Goal: Find specific page/section: Find specific page/section

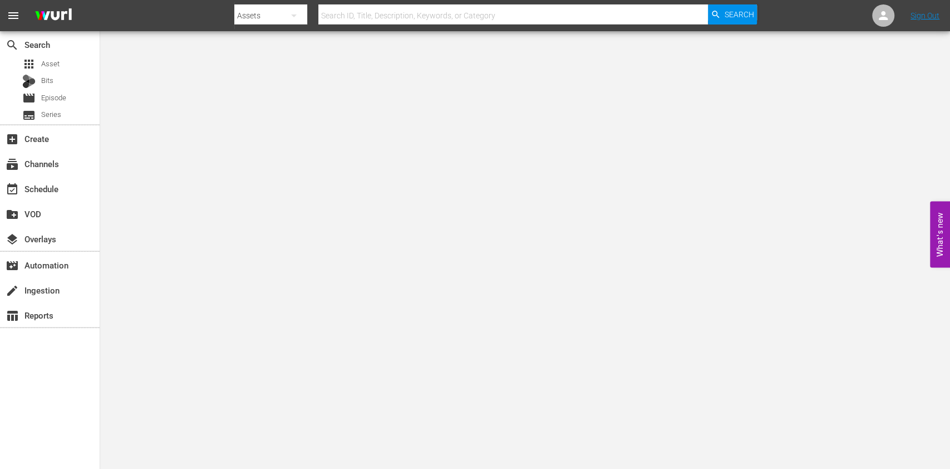
click at [269, 27] on div at bounding box center [495, 26] width 523 height 4
click at [301, 11] on button "button" at bounding box center [294, 15] width 27 height 27
click at [275, 83] on div "Episodes" at bounding box center [270, 82] width 45 height 18
click at [401, 14] on input "text" at bounding box center [513, 15] width 390 height 27
type input "jakob"
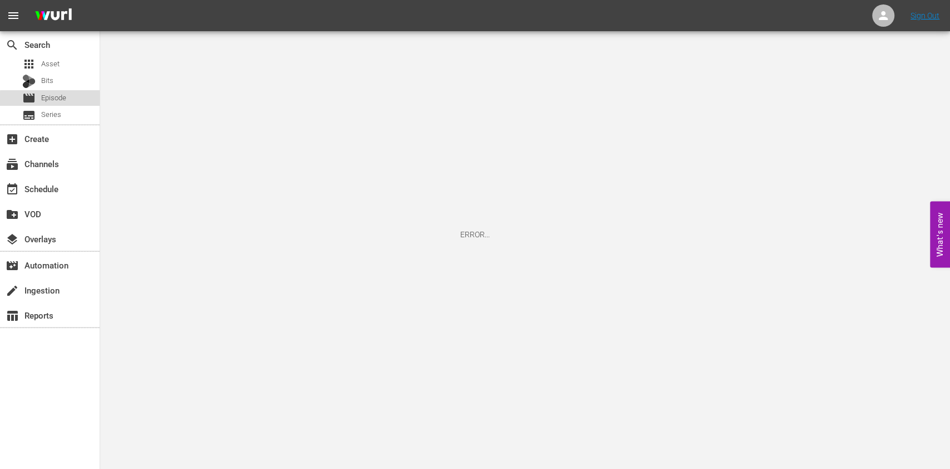
click at [76, 101] on div "movie Episode" at bounding box center [50, 98] width 100 height 16
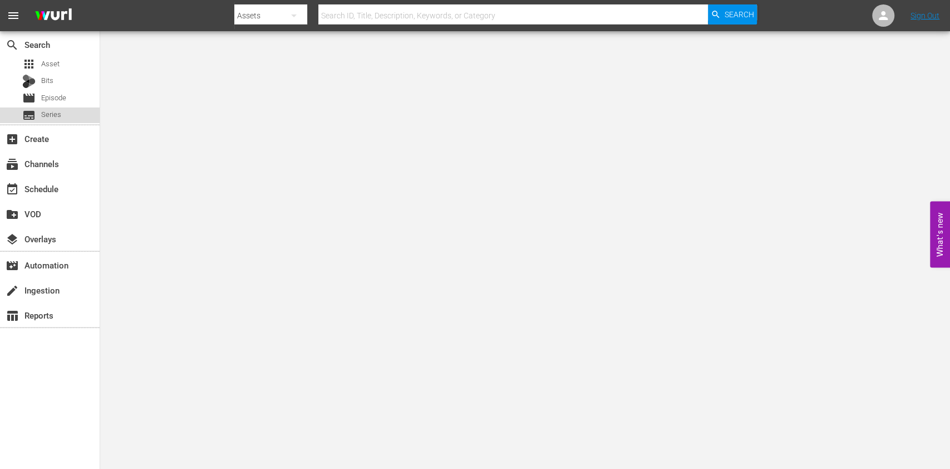
click at [63, 107] on div "subtitles Series" at bounding box center [50, 115] width 100 height 16
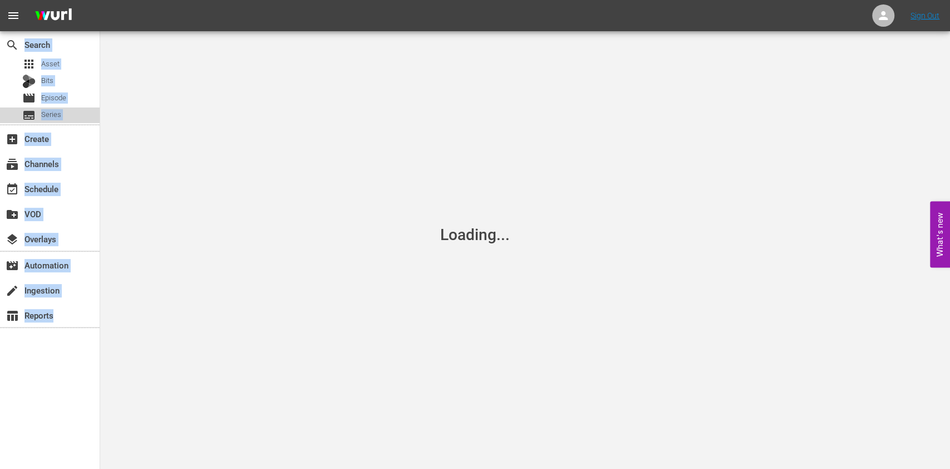
click at [63, 107] on div "subtitles Series" at bounding box center [50, 115] width 100 height 16
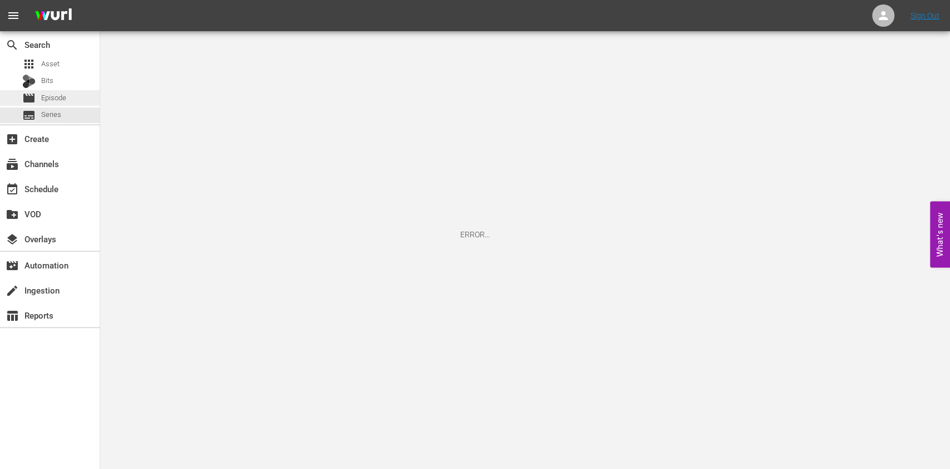
click at [64, 105] on div "movie Episode" at bounding box center [44, 98] width 44 height 16
click at [52, 14] on img at bounding box center [53, 16] width 53 height 26
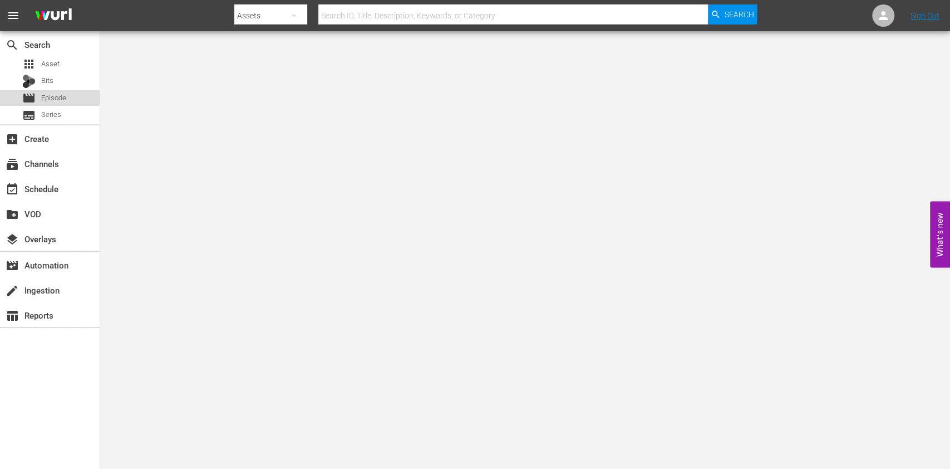
click at [58, 90] on div "movie Episode" at bounding box center [44, 98] width 44 height 16
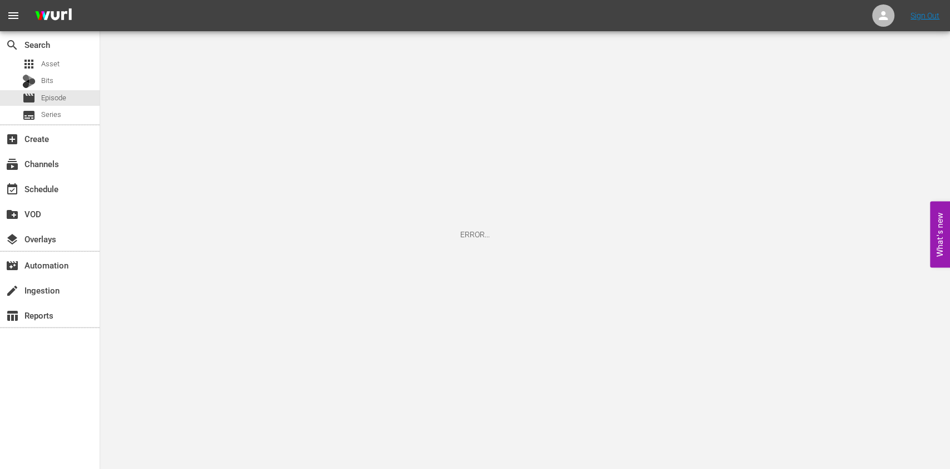
click at [215, 160] on div "ERROR..." at bounding box center [475, 234] width 950 height 469
click at [65, 237] on div "layers Overlays" at bounding box center [50, 238] width 100 height 22
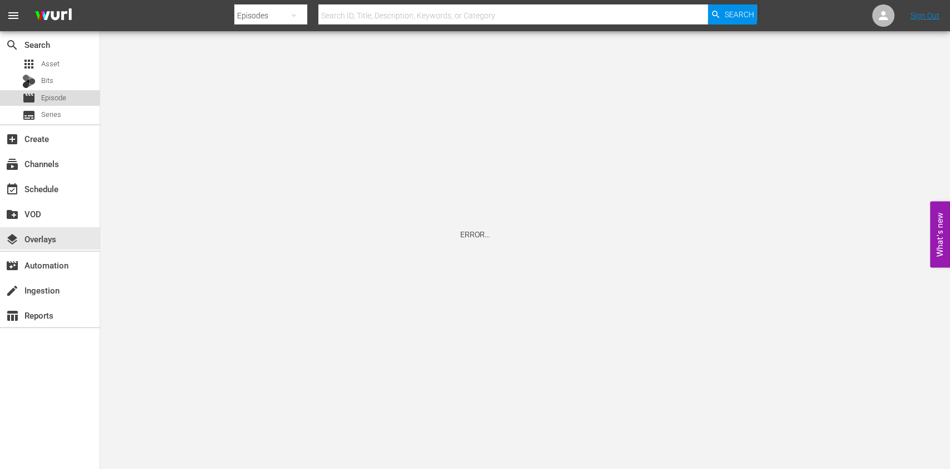
click at [68, 93] on div "movie Episode" at bounding box center [50, 98] width 100 height 16
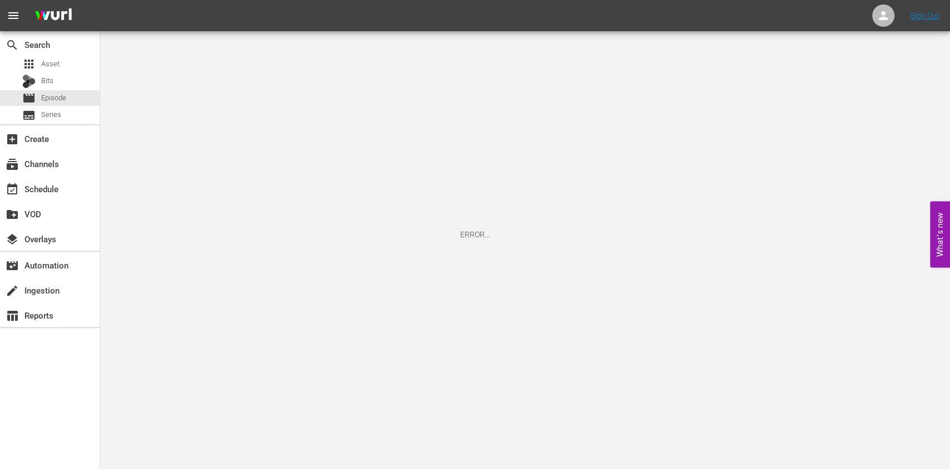
click at [869, 11] on nav "menu Sign Out" at bounding box center [475, 15] width 950 height 31
click at [877, 19] on icon at bounding box center [883, 15] width 13 height 13
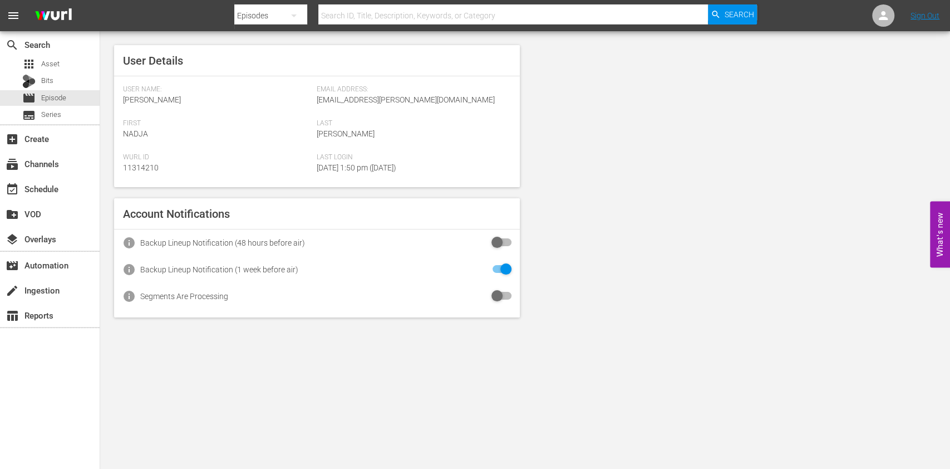
click at [672, 153] on div "User Details User Name: Nadja Krenzien Email Address: nadja.krenzien@wdr-mediag…" at bounding box center [525, 181] width 850 height 300
click at [75, 98] on div "movie Episode" at bounding box center [50, 98] width 100 height 16
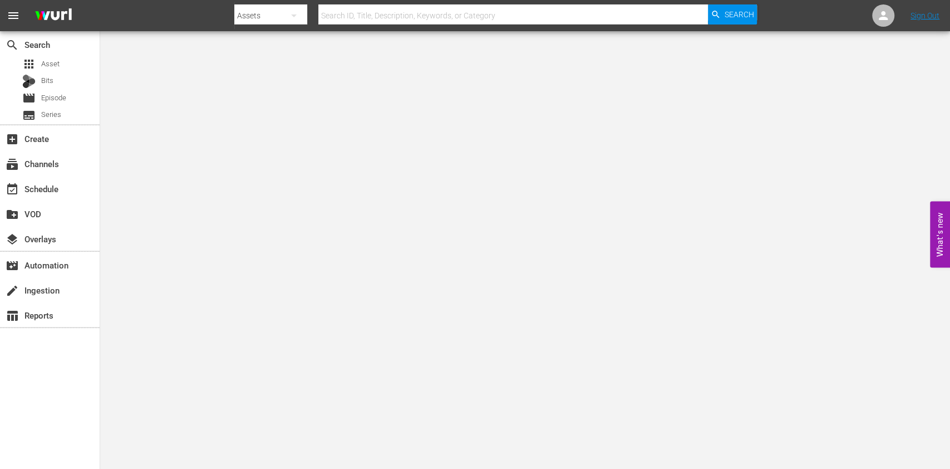
click at [389, 166] on body "menu Search By Assets Search ID, Title, Description, Keywords, or Category Sear…" at bounding box center [475, 234] width 950 height 469
click at [68, 66] on div "apps Asset" at bounding box center [50, 64] width 100 height 16
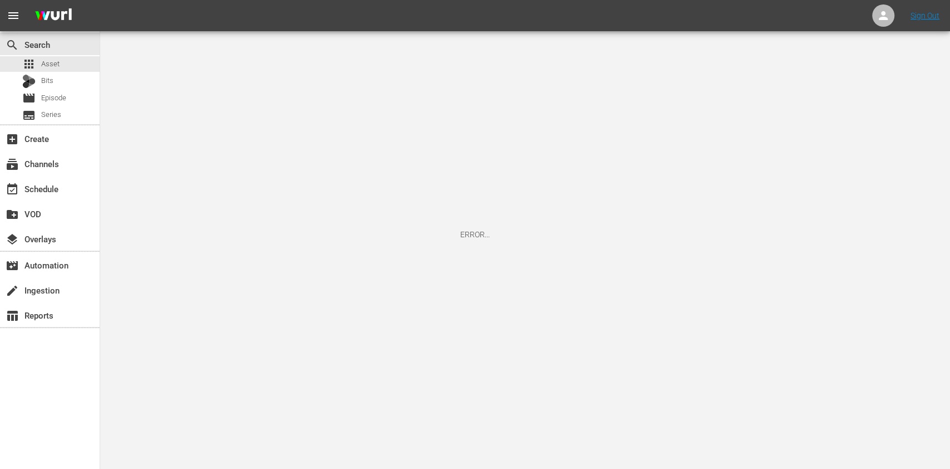
click at [22, 9] on button "menu" at bounding box center [13, 15] width 27 height 27
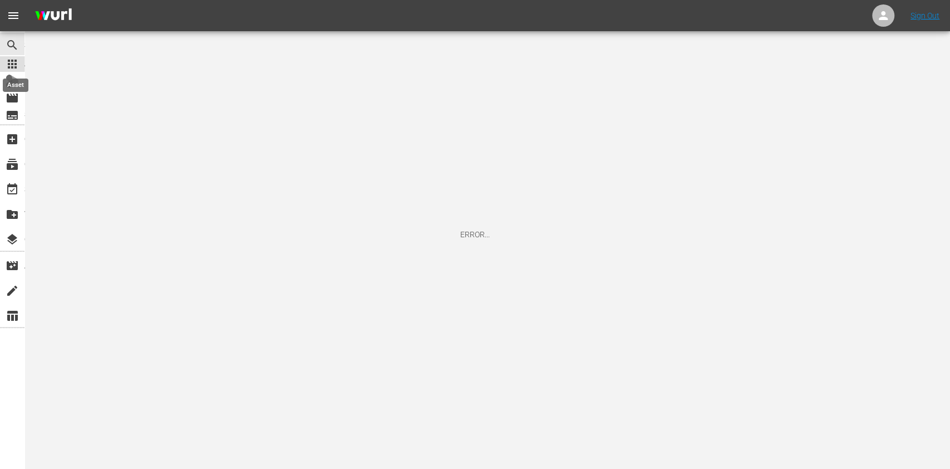
click at [14, 66] on span "apps" at bounding box center [12, 63] width 13 height 13
click at [18, 91] on div "movie Episode" at bounding box center [28, 98] width 44 height 16
click at [938, 17] on link "Sign Out" at bounding box center [925, 15] width 29 height 9
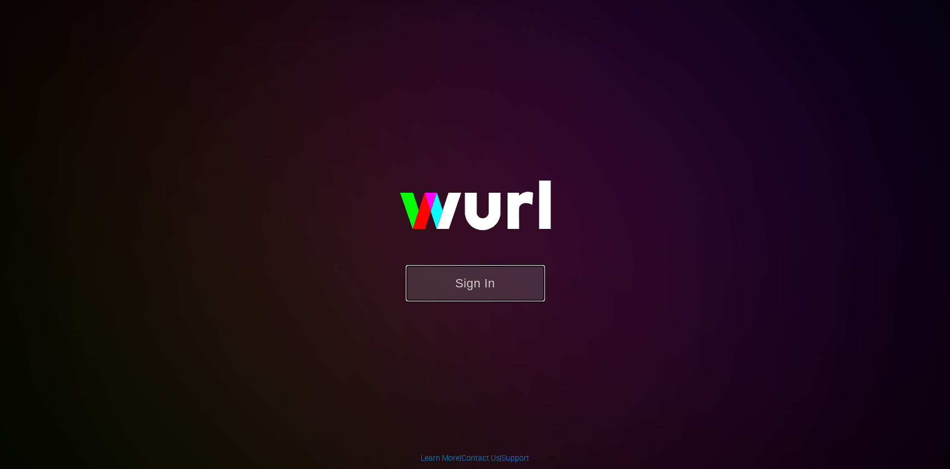
click at [486, 278] on button "Sign In" at bounding box center [475, 283] width 139 height 36
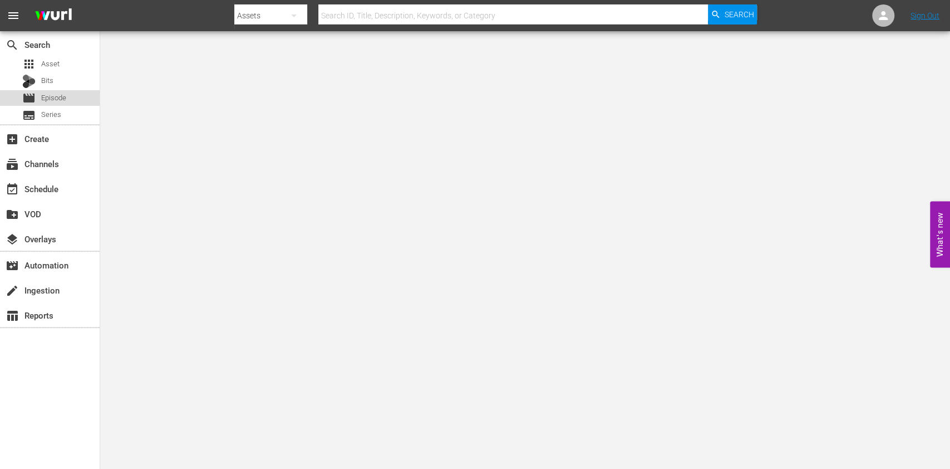
click at [65, 99] on span "Episode" at bounding box center [53, 97] width 25 height 11
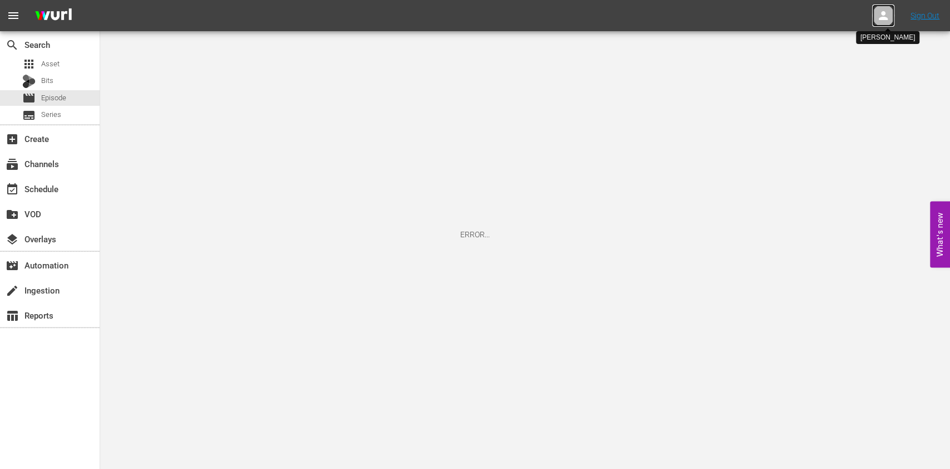
click at [882, 11] on icon at bounding box center [883, 15] width 13 height 13
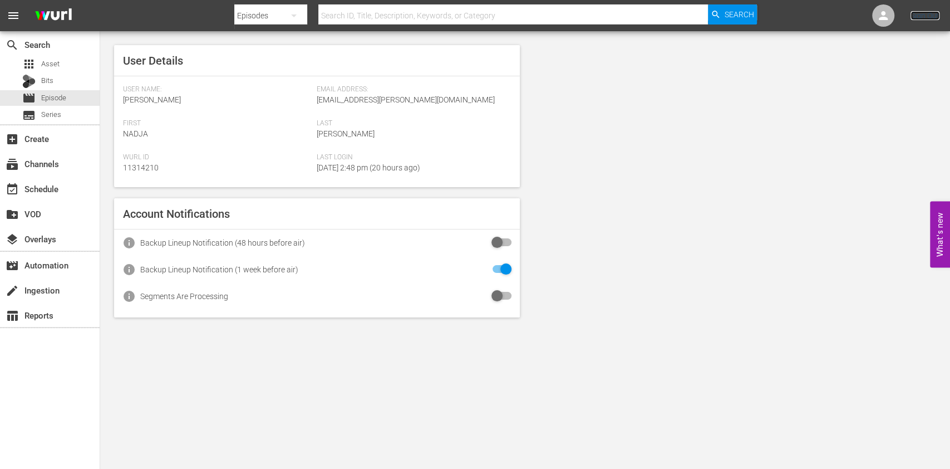
click at [928, 12] on link "Sign Out" at bounding box center [925, 15] width 29 height 9
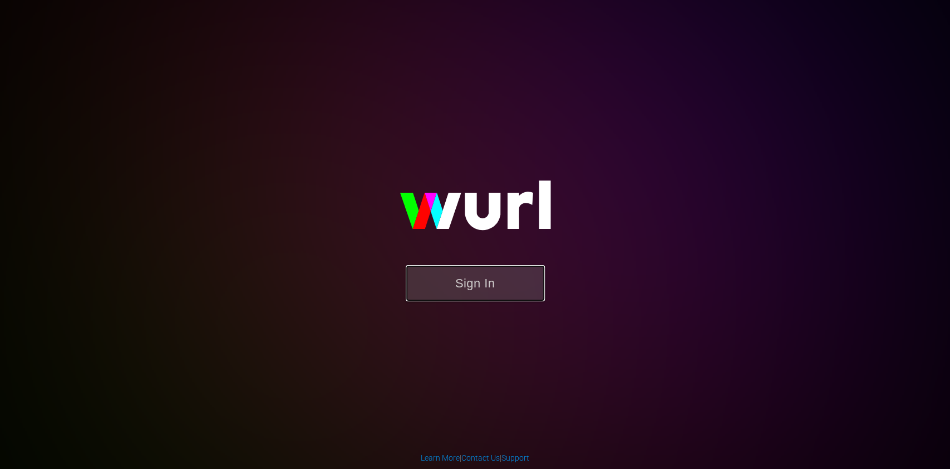
click at [477, 268] on button "Sign In" at bounding box center [475, 283] width 139 height 36
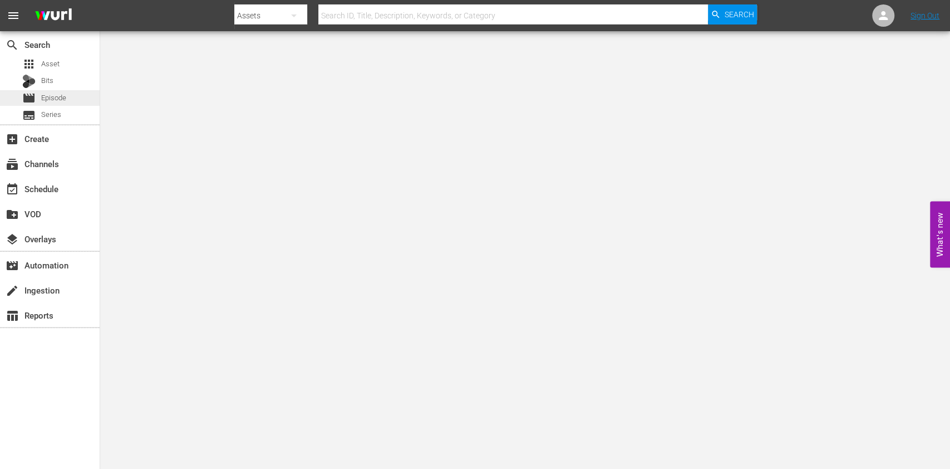
click at [94, 100] on div "movie Episode" at bounding box center [50, 98] width 100 height 16
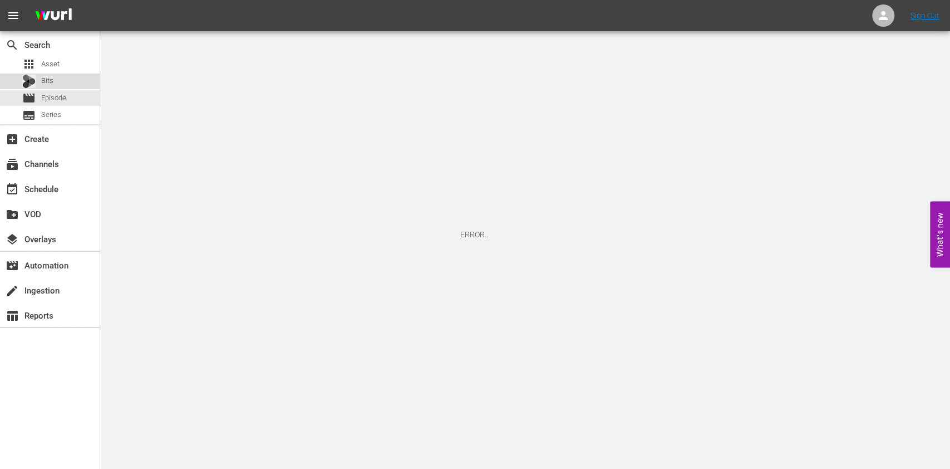
click at [44, 79] on span "Bits" at bounding box center [47, 80] width 12 height 11
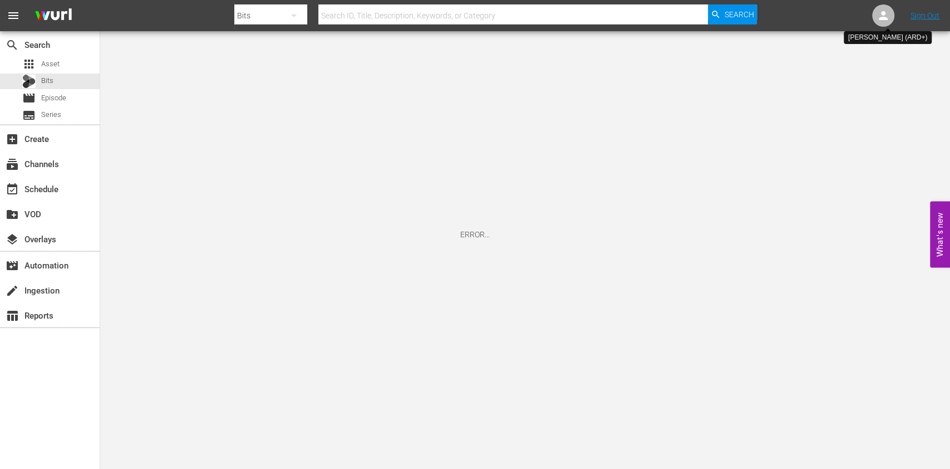
drag, startPoint x: 871, startPoint y: 26, endPoint x: 880, endPoint y: 17, distance: 13.0
click at [880, 17] on nav "menu Search By Bits Search ID, Title, Description, Keywords, or Category Search…" at bounding box center [475, 15] width 950 height 31
click at [880, 17] on icon at bounding box center [883, 15] width 13 height 13
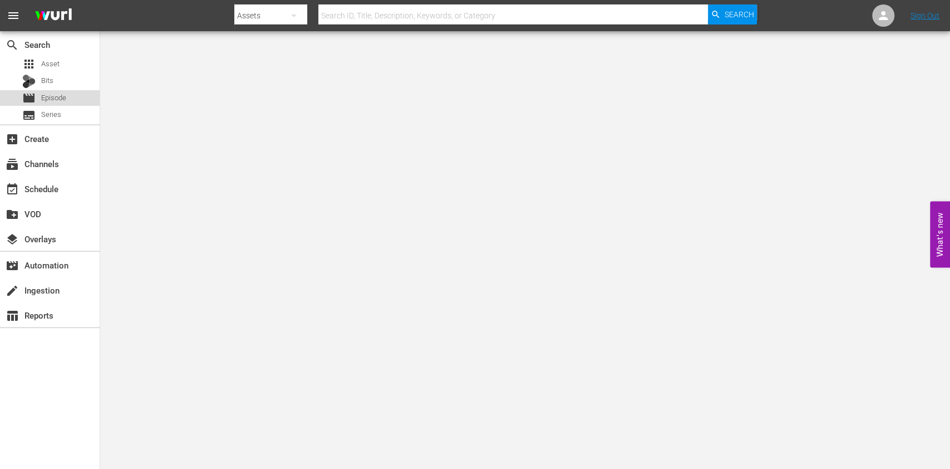
click at [53, 101] on span "Episode" at bounding box center [53, 97] width 25 height 11
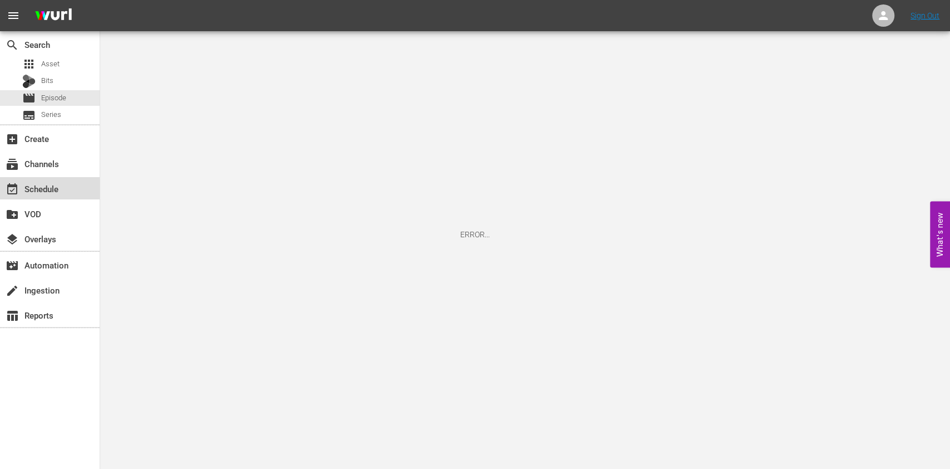
click at [76, 192] on div "event_available Schedule" at bounding box center [50, 188] width 100 height 22
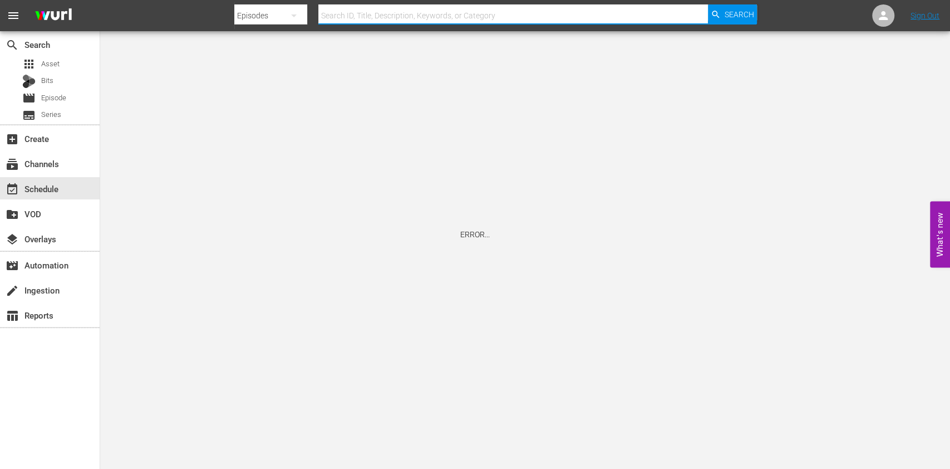
click at [399, 11] on input "text" at bounding box center [513, 15] width 390 height 27
type input "Jakob, der Lügner"
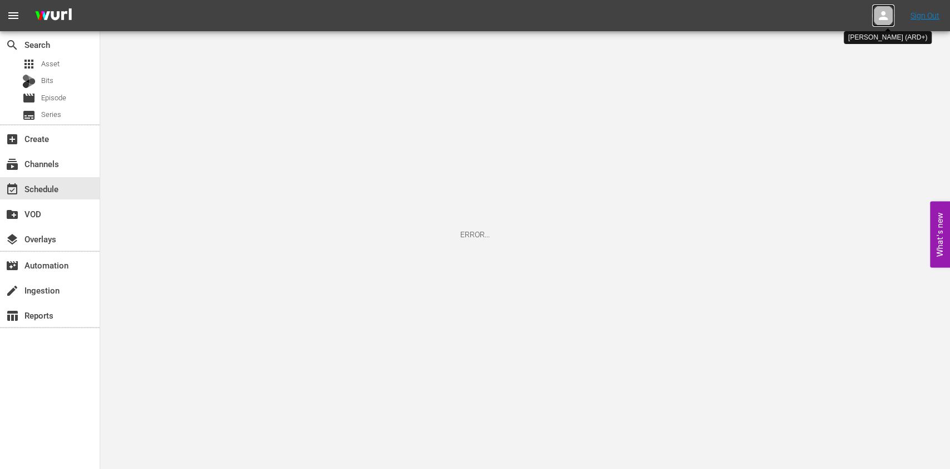
click at [894, 20] on div at bounding box center [883, 15] width 22 height 22
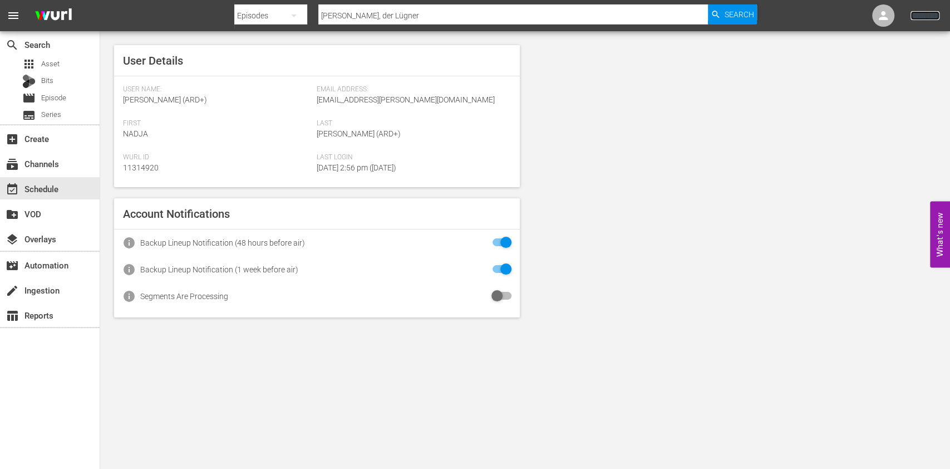
click at [918, 19] on link "Sign Out" at bounding box center [925, 15] width 29 height 9
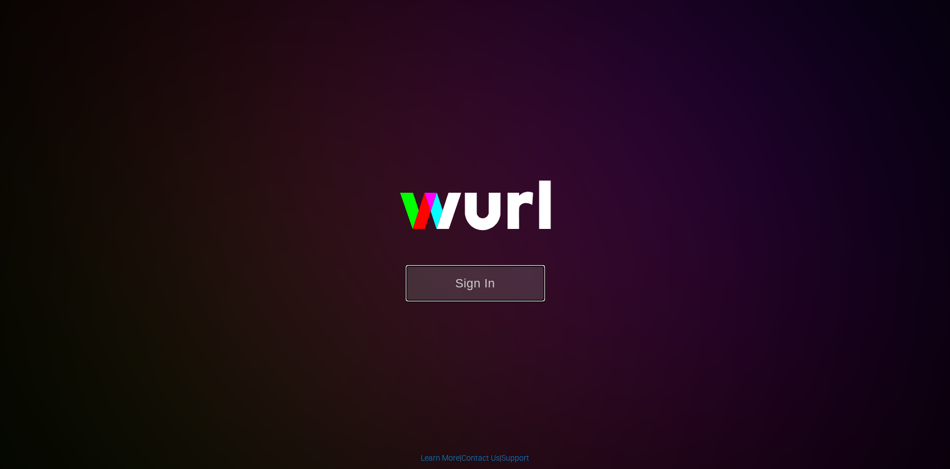
click at [462, 274] on button "Sign In" at bounding box center [475, 283] width 139 height 36
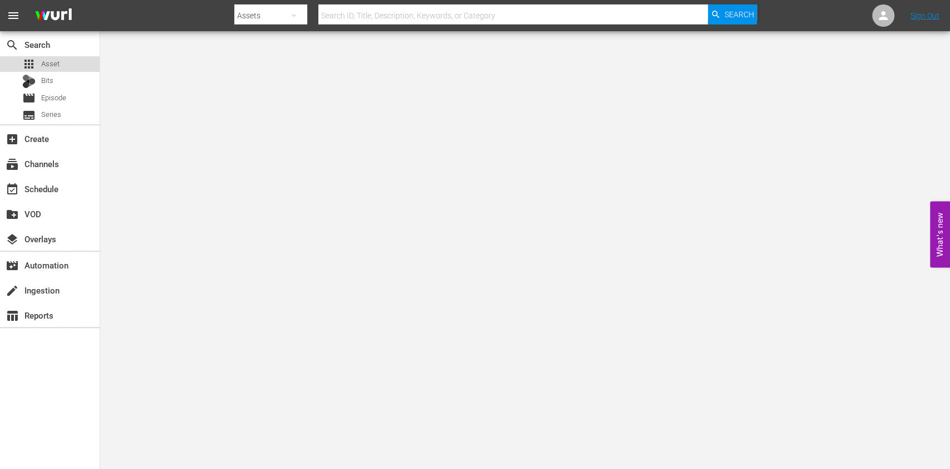
click at [73, 66] on div "apps Asset" at bounding box center [50, 64] width 100 height 16
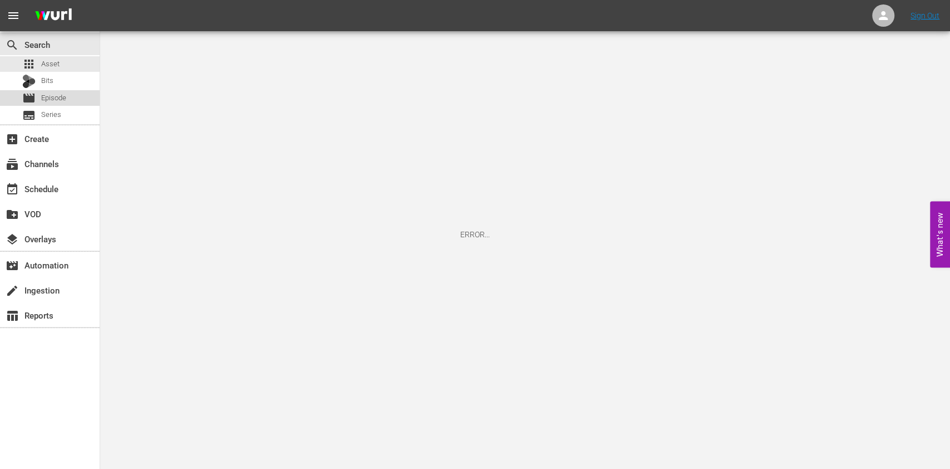
click at [56, 100] on span "Episode" at bounding box center [53, 97] width 25 height 11
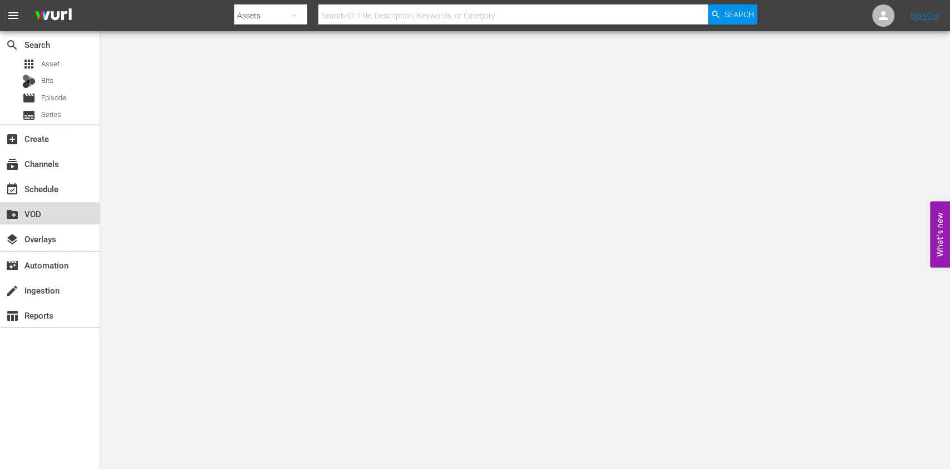
click at [60, 203] on div "create_new_folder VOD" at bounding box center [50, 213] width 100 height 22
click at [66, 197] on div "event_available Schedule" at bounding box center [50, 188] width 100 height 22
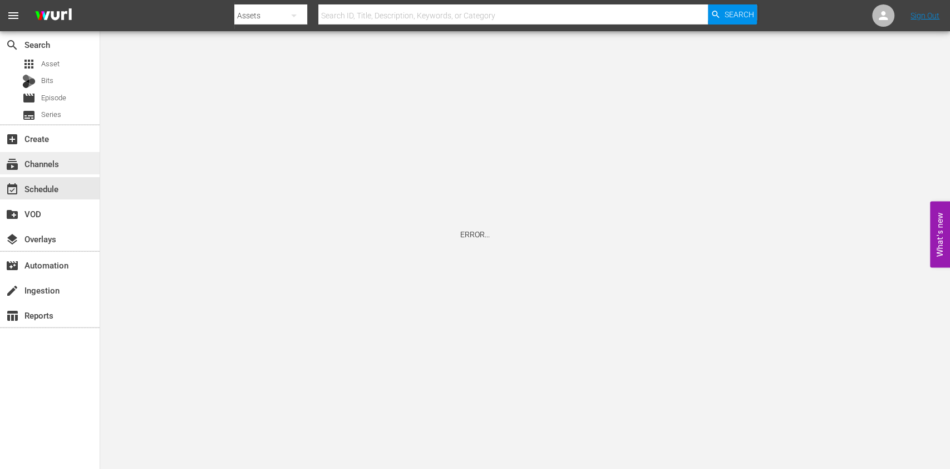
click at [67, 170] on div "subscriptions Channels" at bounding box center [50, 163] width 100 height 22
click at [477, 243] on div "ERROR..." at bounding box center [475, 234] width 950 height 469
click at [53, 155] on div "subscriptions Channels" at bounding box center [50, 163] width 100 height 22
click at [22, 171] on div "subscriptions Channels" at bounding box center [50, 163] width 100 height 22
click at [56, 204] on div "create_new_folder VOD" at bounding box center [50, 213] width 100 height 22
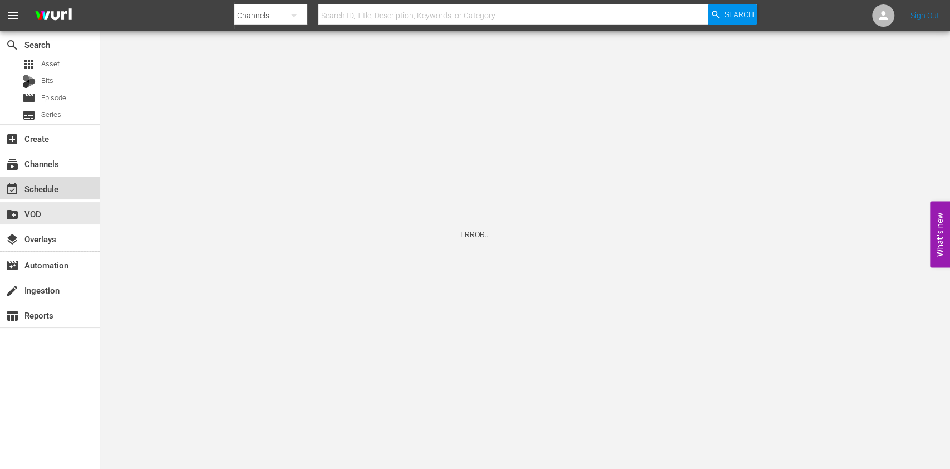
click at [65, 179] on div "event_available Schedule" at bounding box center [50, 188] width 100 height 22
click at [67, 70] on div "apps Asset" at bounding box center [50, 64] width 100 height 16
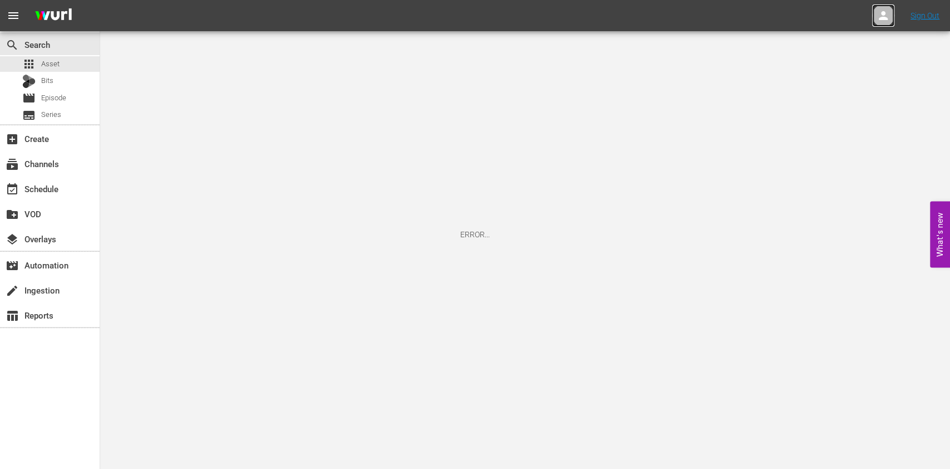
click at [894, 23] on link at bounding box center [883, 15] width 22 height 22
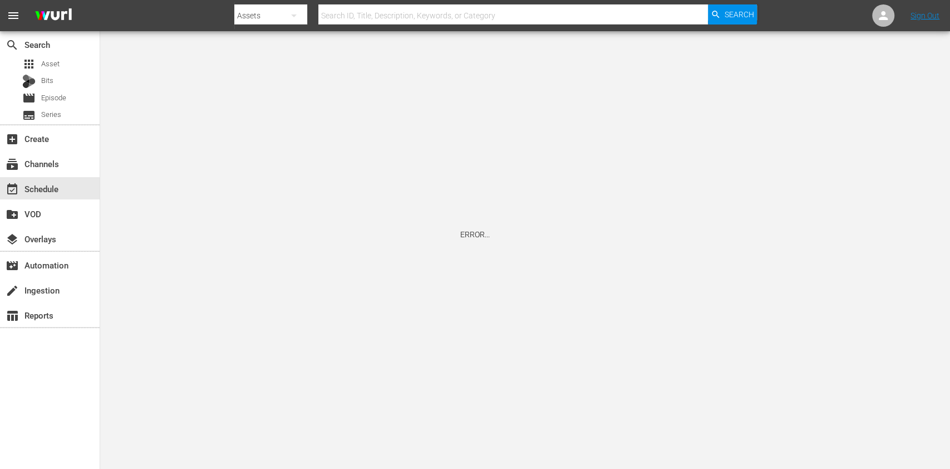
click at [452, 21] on input "text" at bounding box center [513, 15] width 390 height 27
type input "j"
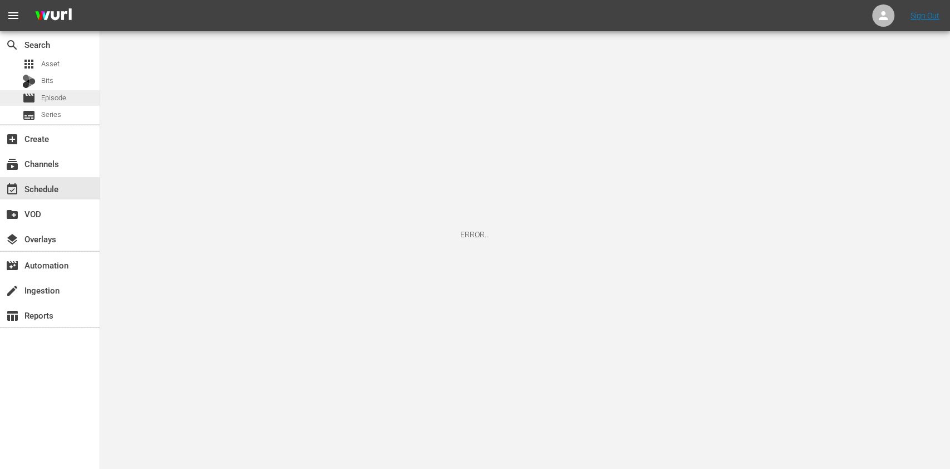
click at [56, 105] on div "movie Episode" at bounding box center [44, 98] width 44 height 16
click at [91, 278] on div "create Ingestion" at bounding box center [50, 289] width 100 height 22
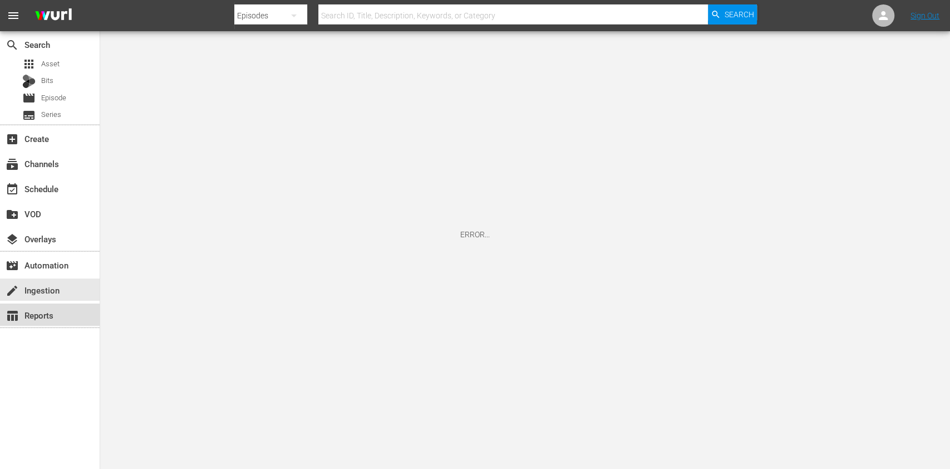
click at [84, 317] on div "table_chart Reports" at bounding box center [50, 314] width 100 height 22
click at [885, 14] on icon at bounding box center [883, 15] width 13 height 13
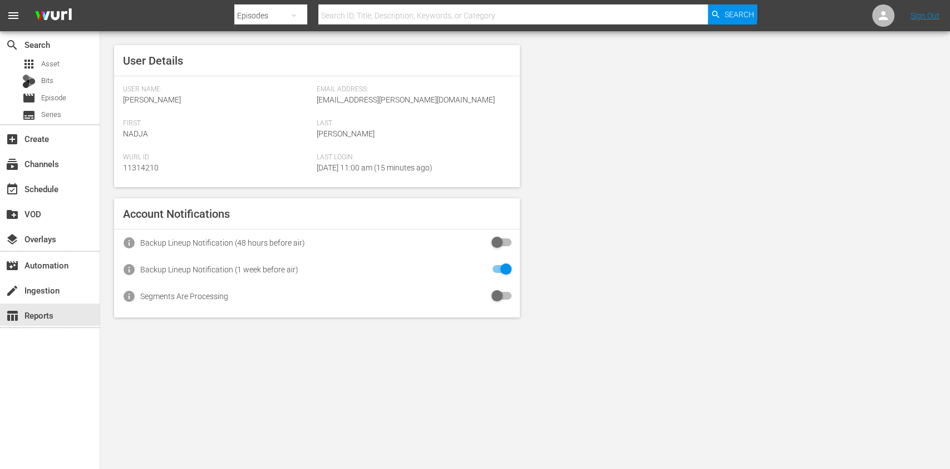
click at [907, 18] on div "Sign Out" at bounding box center [925, 15] width 50 height 9
click at [923, 19] on link "Sign Out" at bounding box center [925, 15] width 29 height 9
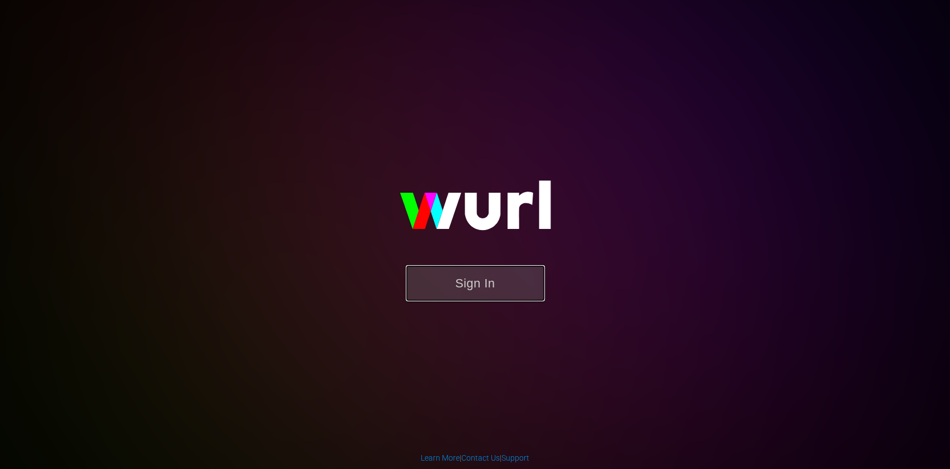
click at [490, 287] on button "Sign In" at bounding box center [475, 283] width 139 height 36
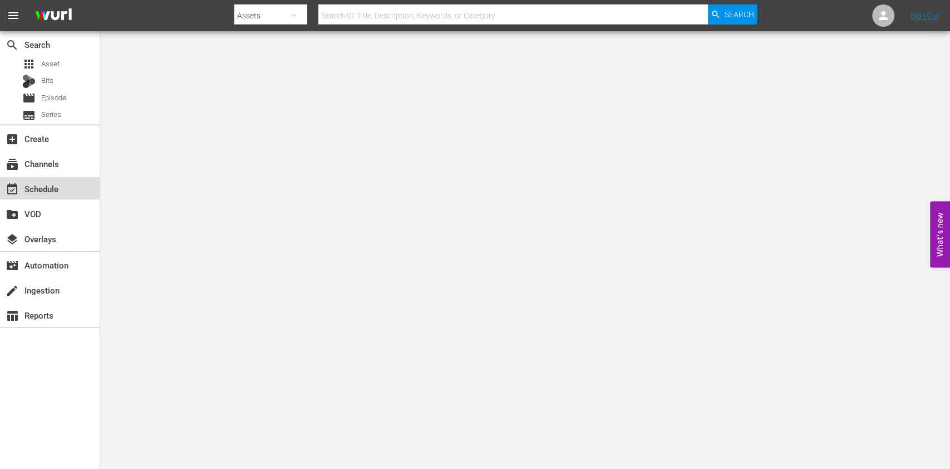
click at [60, 180] on div "event_available Schedule" at bounding box center [50, 188] width 100 height 22
click at [69, 156] on div "subscriptions Channels" at bounding box center [50, 163] width 100 height 22
click at [43, 104] on div "movie Episode" at bounding box center [44, 98] width 44 height 16
